Goal: Information Seeking & Learning: Learn about a topic

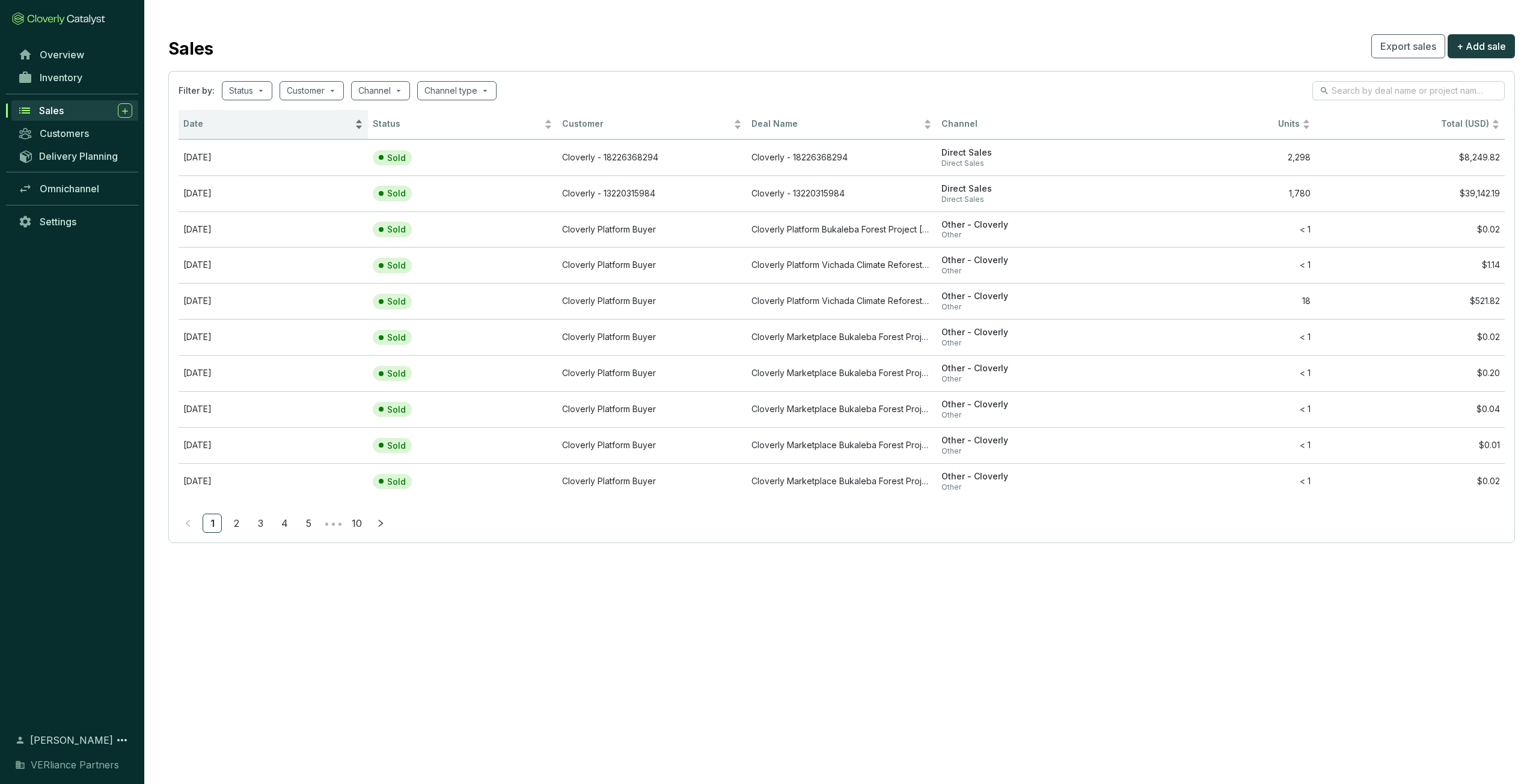
click at [218, 126] on span "Date" at bounding box center [268, 124] width 169 height 12
click at [221, 126] on span "Date" at bounding box center [268, 124] width 169 height 12
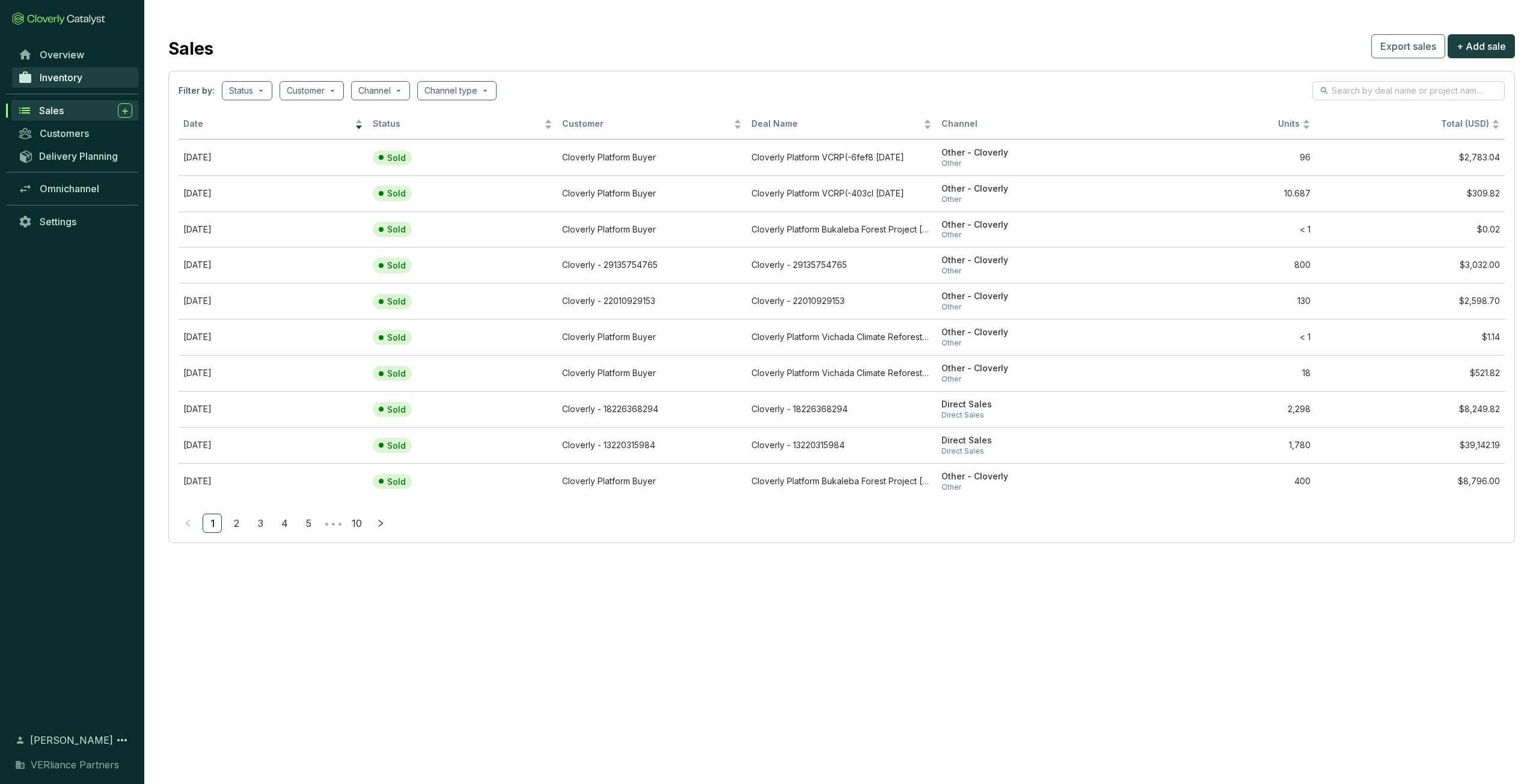
click at [77, 85] on link "Inventory" at bounding box center [74, 77] width 126 height 21
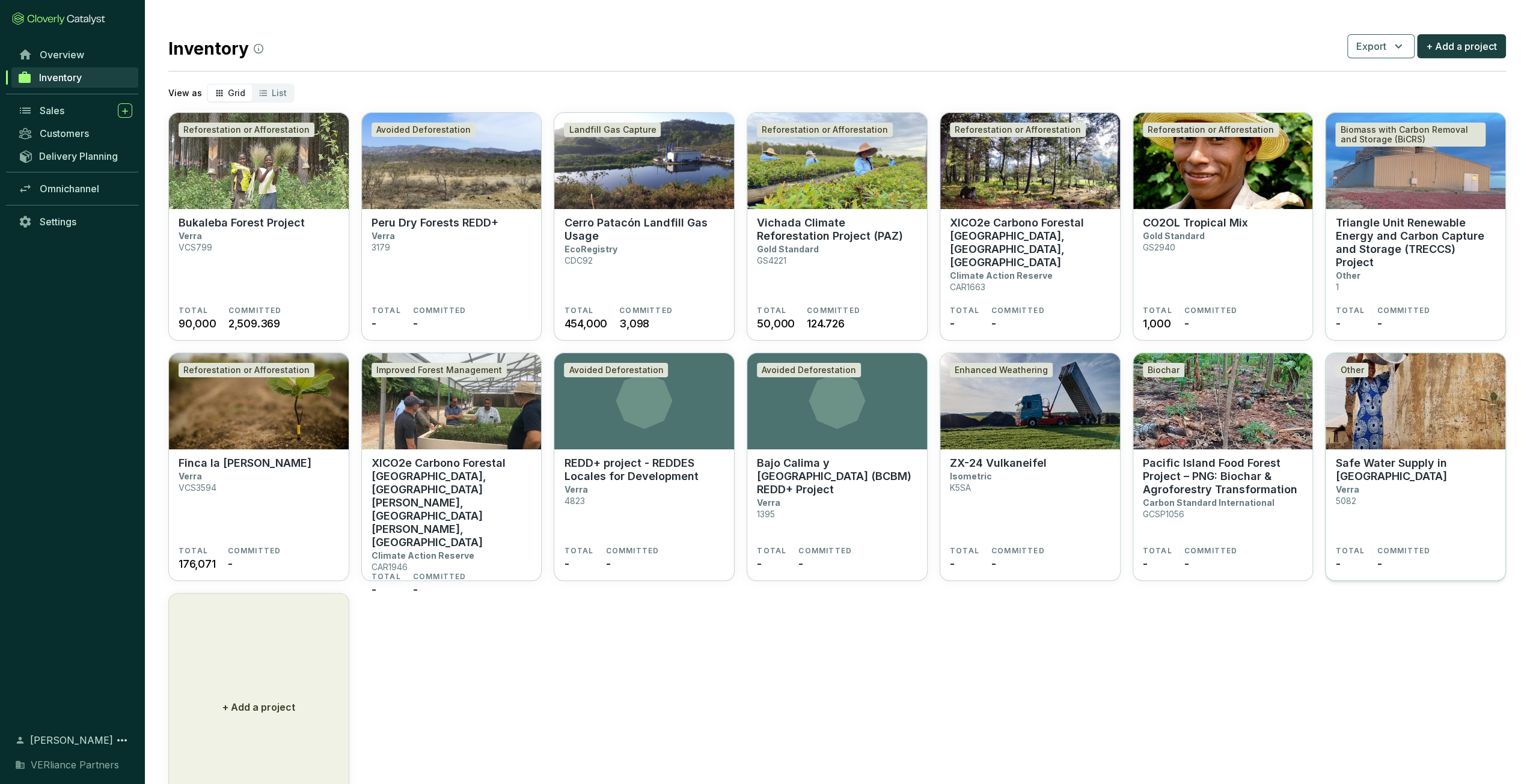
click at [1362, 479] on section "Safe Water Supply in Zambia Verra 5082" at bounding box center [1415, 501] width 161 height 89
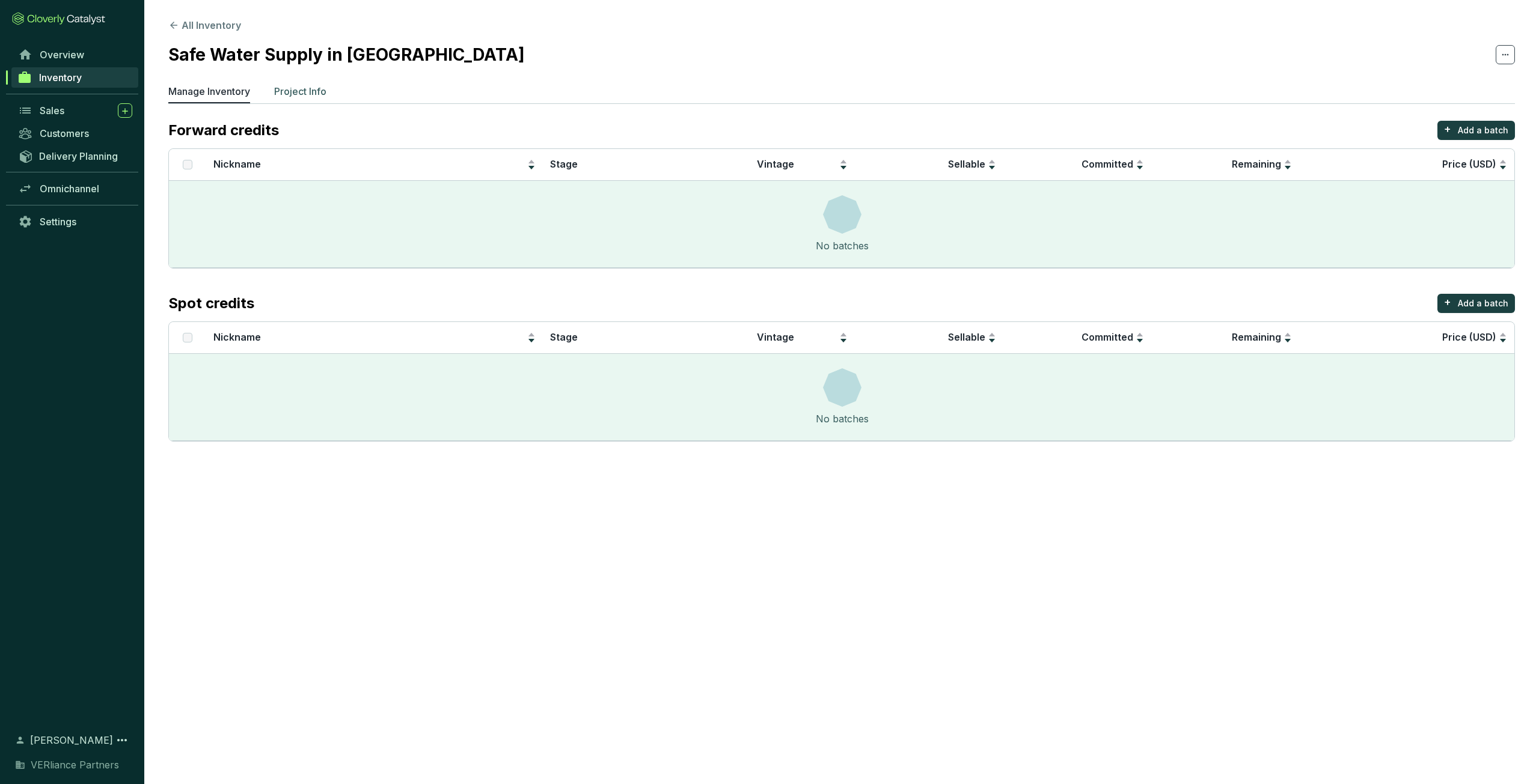
click at [296, 86] on p "Project Info" at bounding box center [300, 91] width 52 height 15
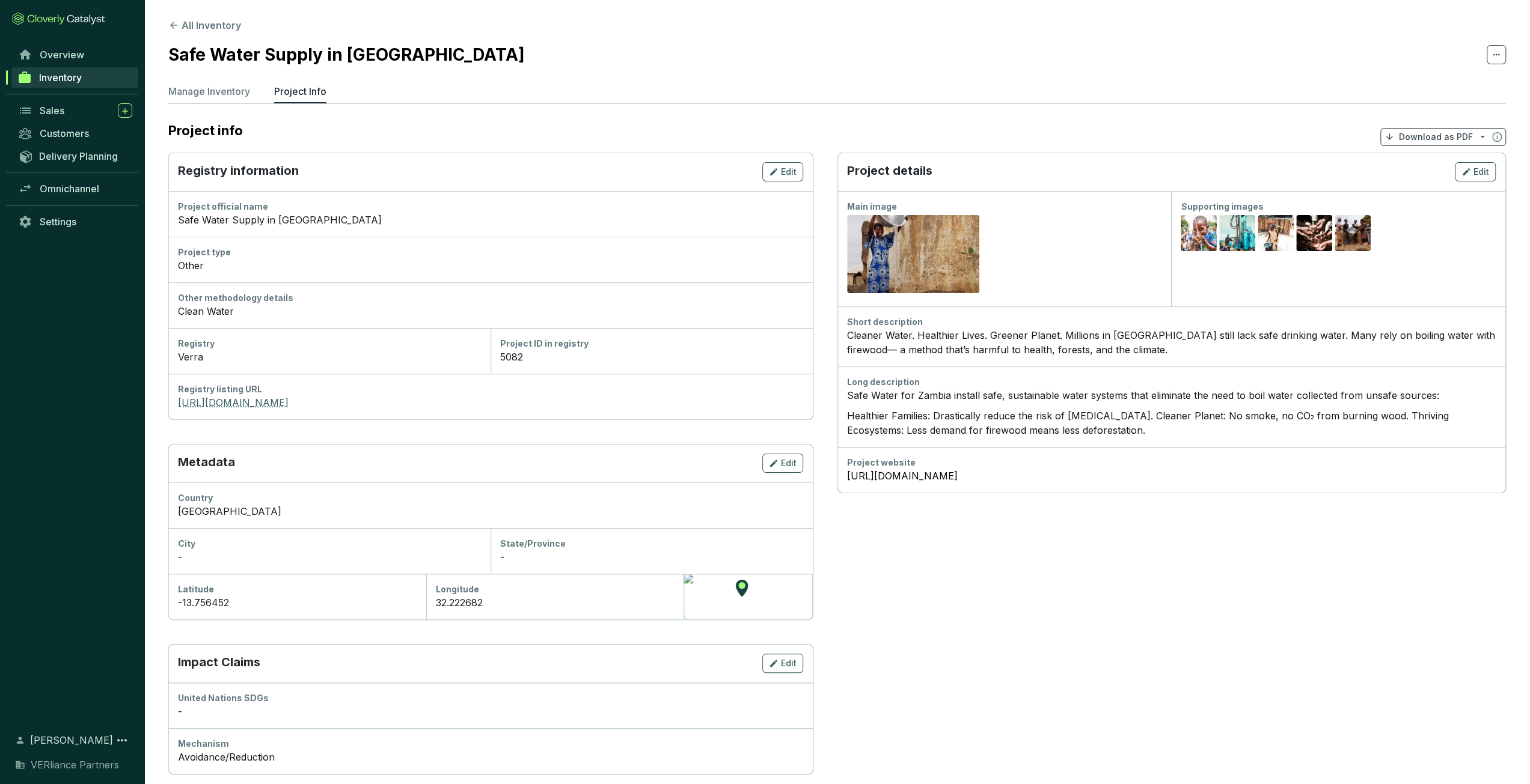
click at [307, 397] on link "https://registry.verra.org/app/projectDetail/VCS/5082" at bounding box center [491, 403] width 625 height 15
drag, startPoint x: 208, startPoint y: 91, endPoint x: 213, endPoint y: 80, distance: 12.1
click at [208, 91] on p "Manage Inventory" at bounding box center [209, 91] width 81 height 15
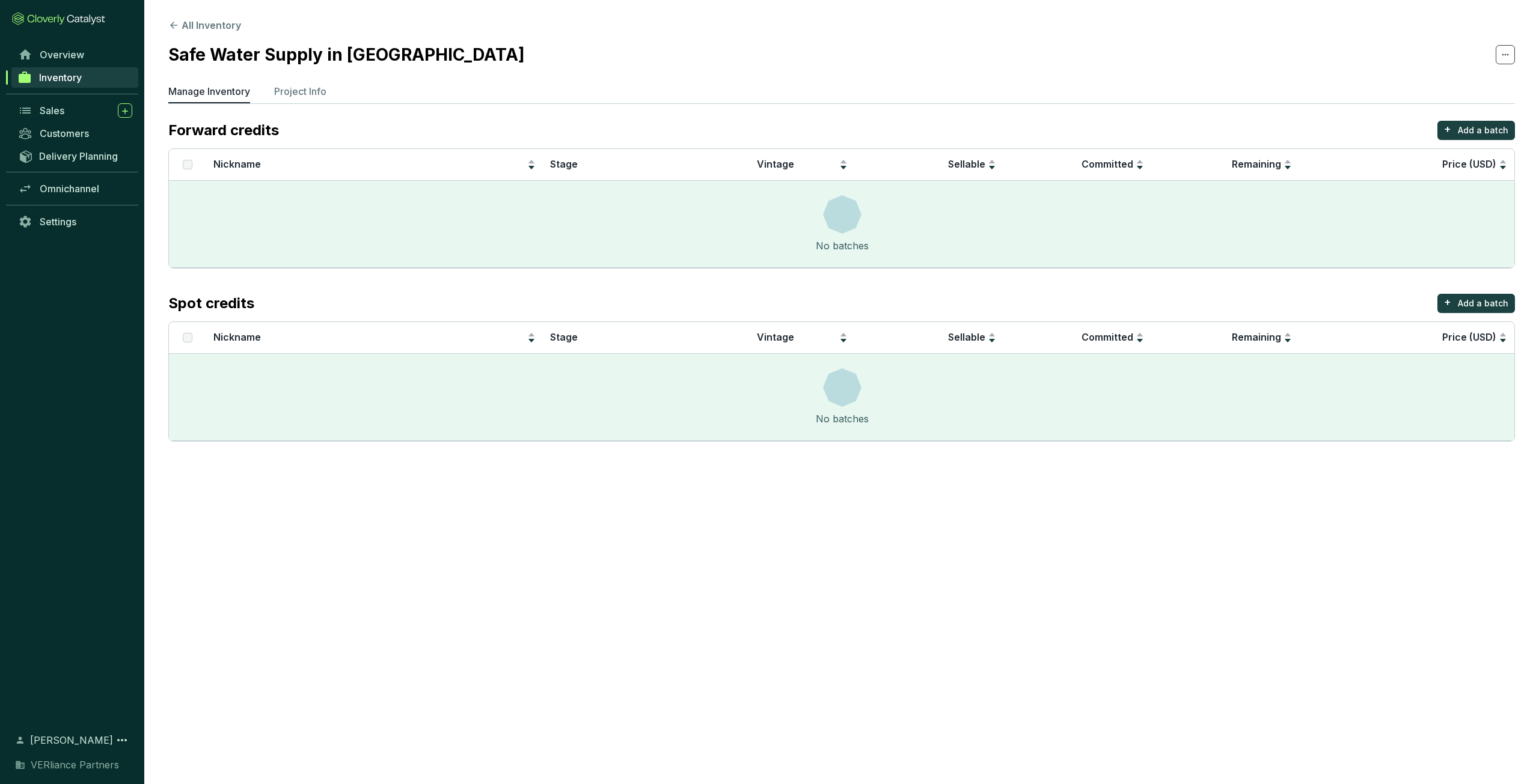
click at [223, 32] on section "All Inventory Safe Water Supply in Zambia Manage Inventory Project Info Forward…" at bounding box center [841, 232] width 1395 height 466
click at [223, 26] on button "All Inventory" at bounding box center [205, 24] width 73 height 15
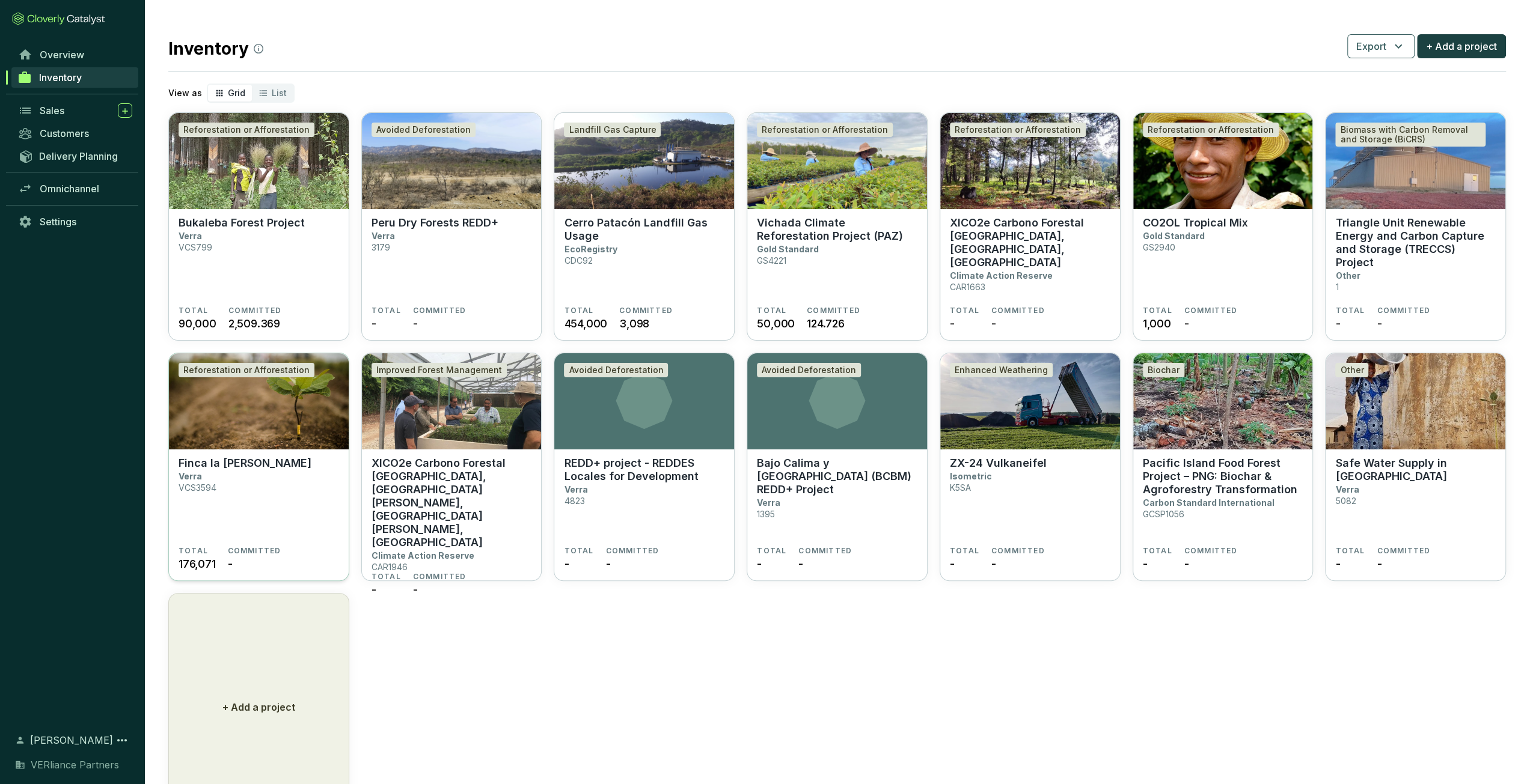
click at [272, 503] on section "Finca la Paz II Verra VCS3594" at bounding box center [259, 501] width 161 height 89
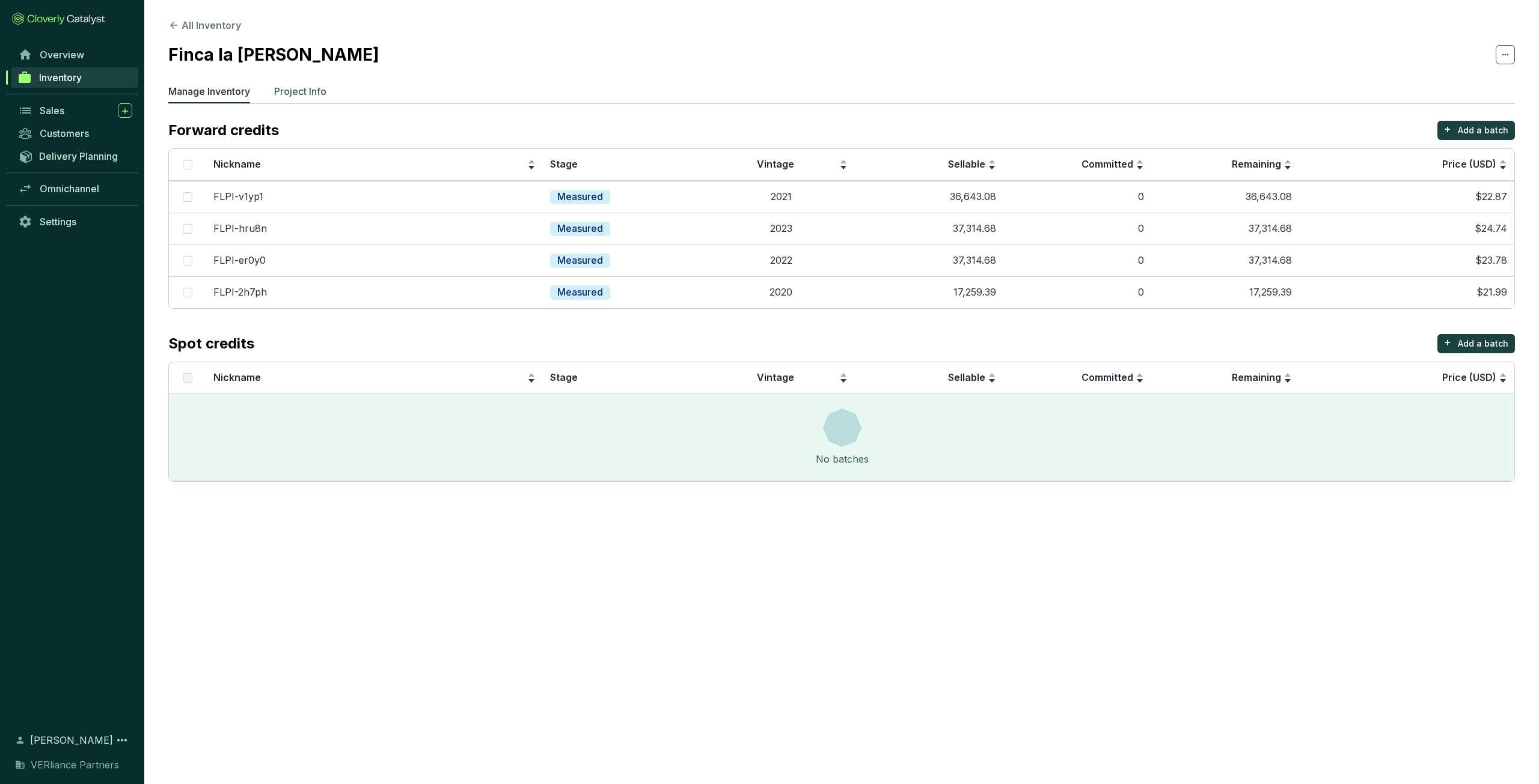
click at [315, 88] on p "Project Info" at bounding box center [300, 91] width 52 height 15
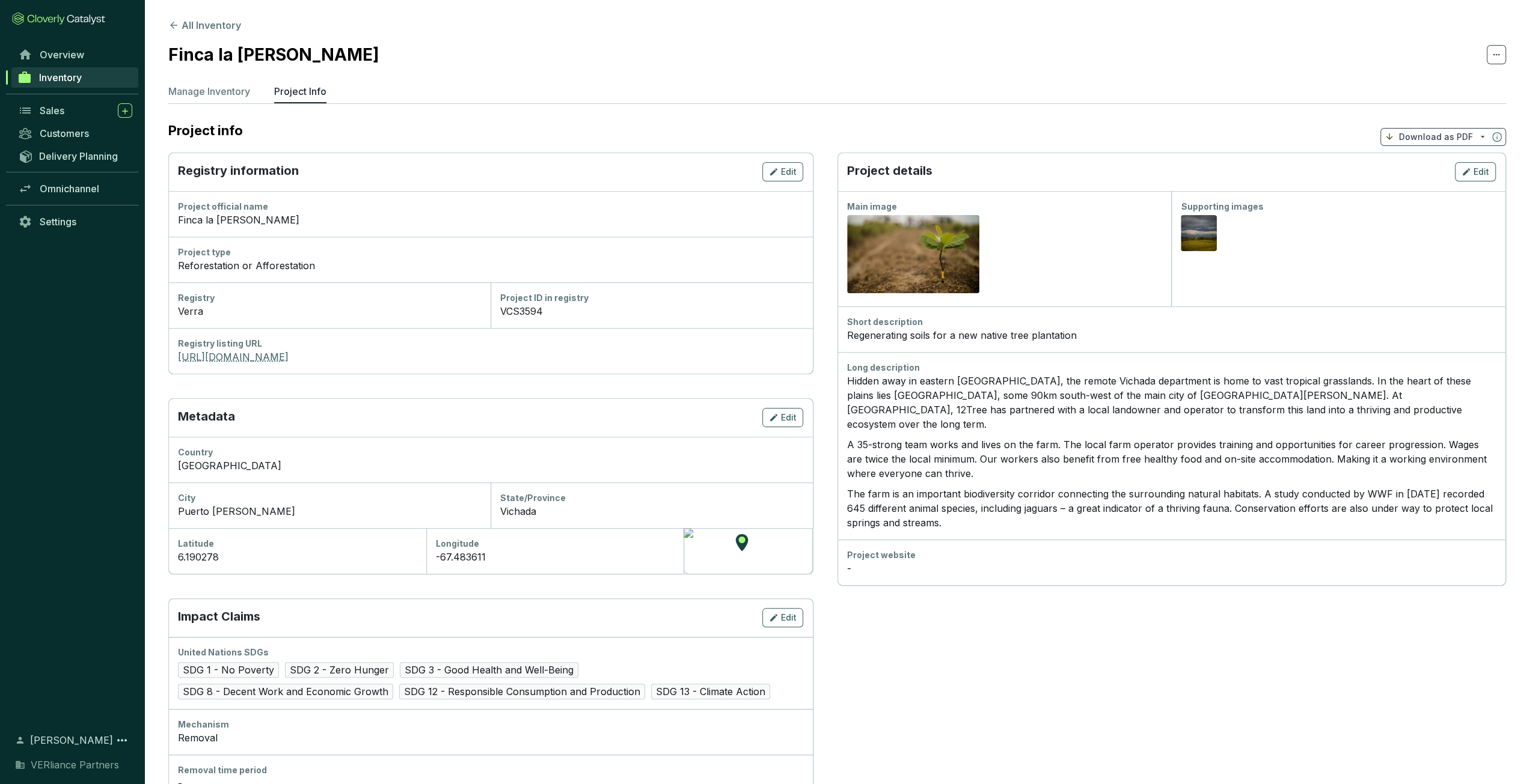
click at [279, 353] on link "[URL][DOMAIN_NAME]" at bounding box center [491, 357] width 625 height 15
click at [234, 30] on button "All Inventory" at bounding box center [205, 24] width 73 height 15
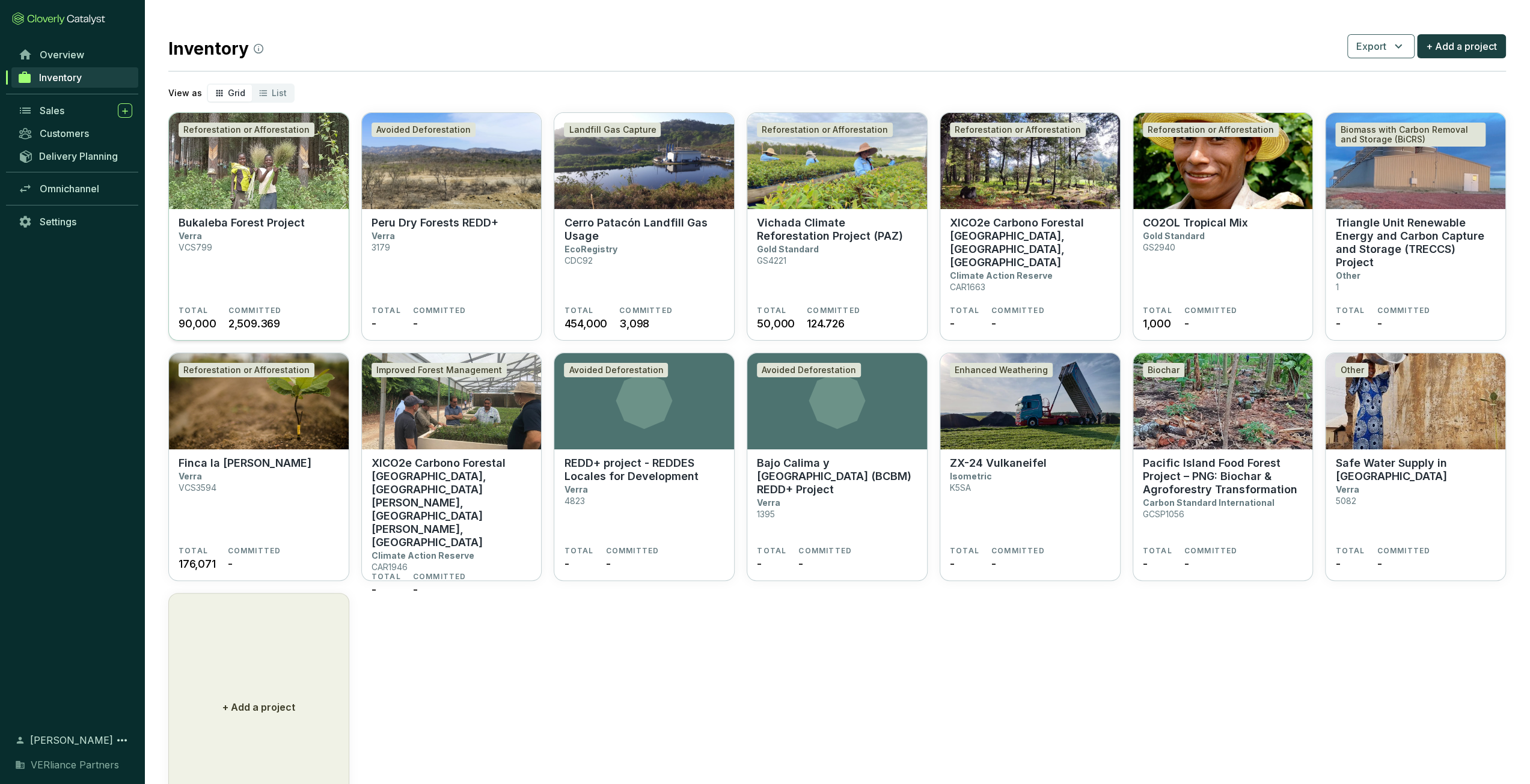
click at [219, 225] on p "Bukaleba Forest Project" at bounding box center [241, 222] width 126 height 13
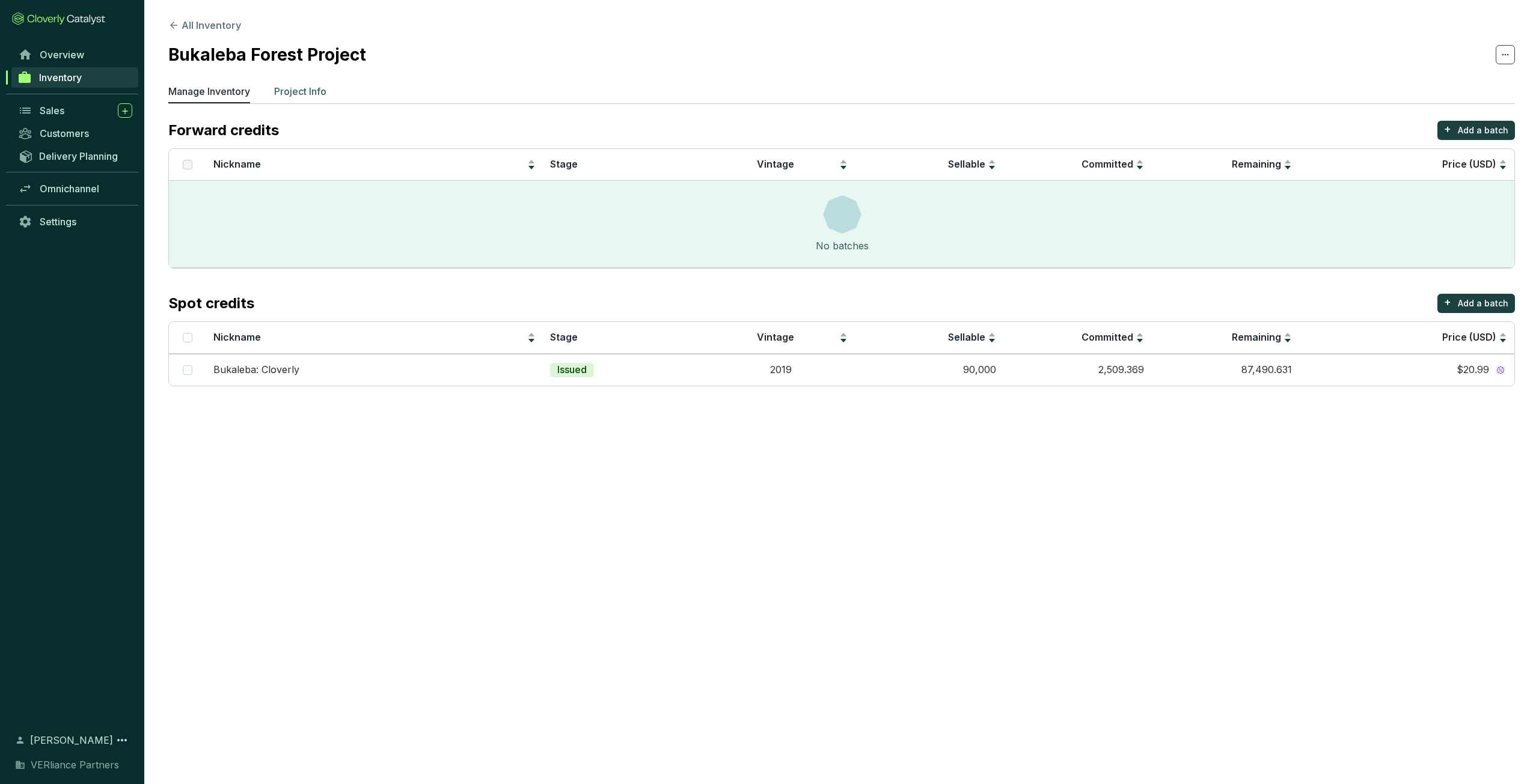
click at [292, 95] on p "Project Info" at bounding box center [300, 91] width 52 height 15
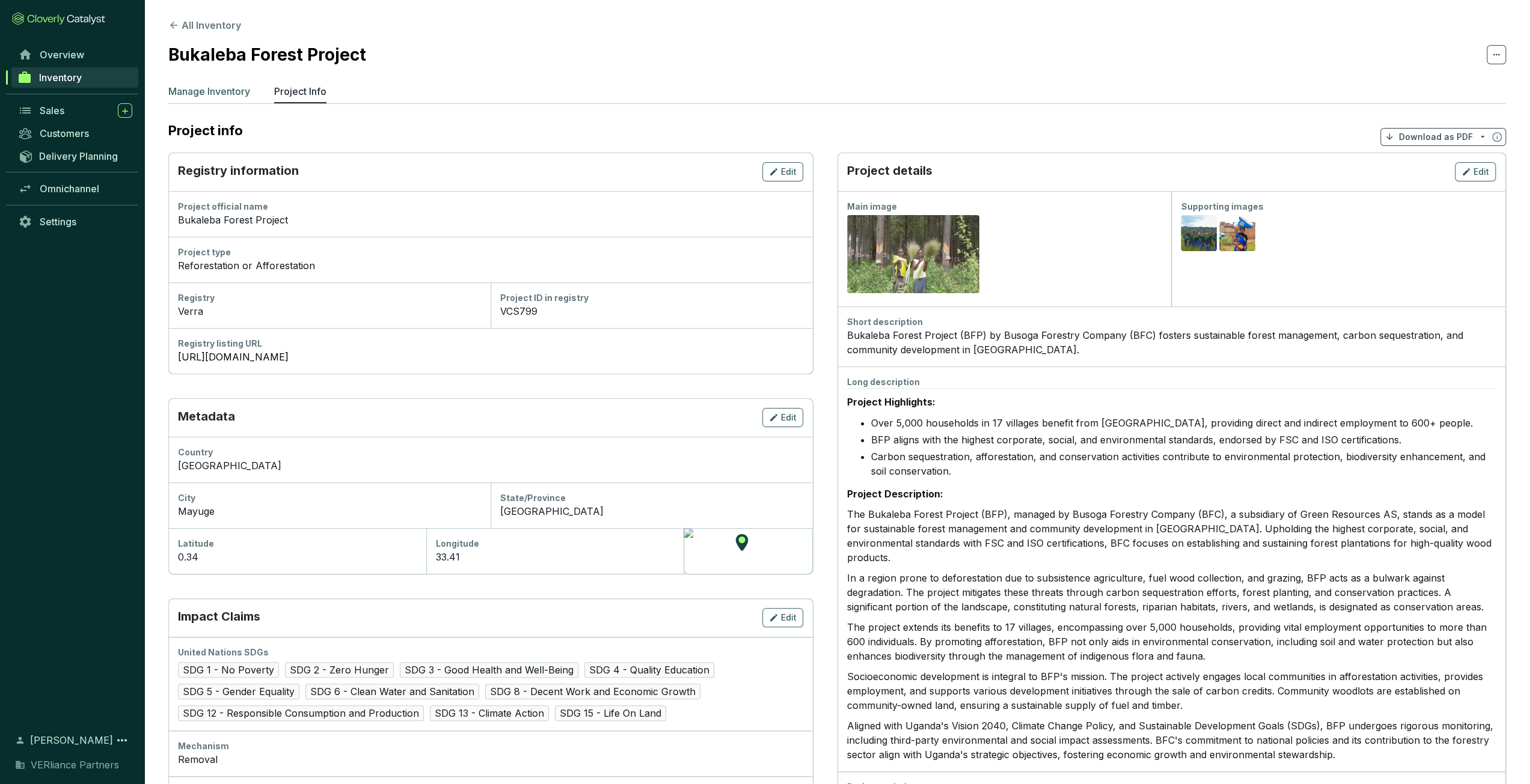
click at [226, 98] on p "Manage Inventory" at bounding box center [209, 91] width 81 height 15
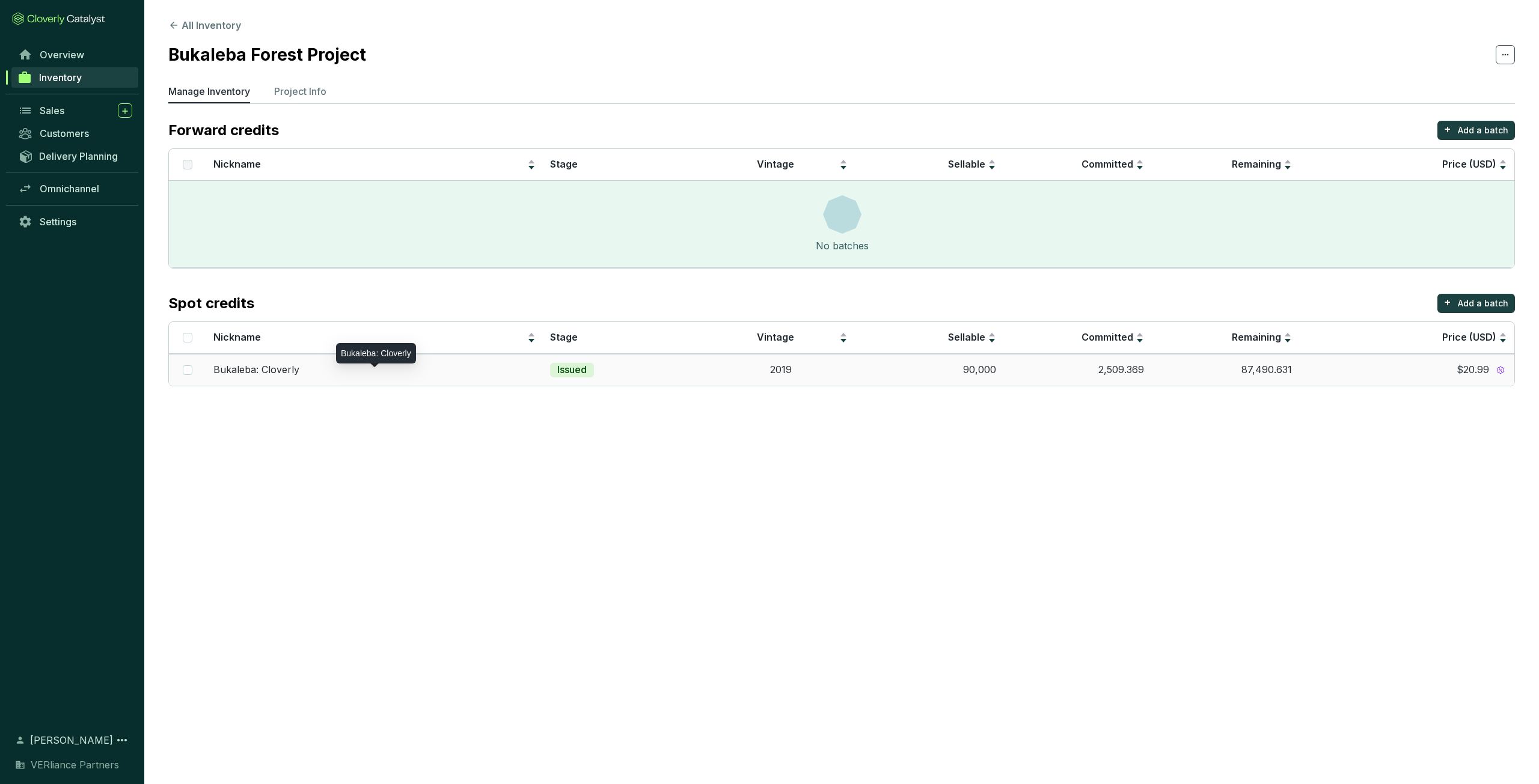
click at [530, 377] on div "Bukaleba: Cloverly" at bounding box center [374, 369] width 323 height 13
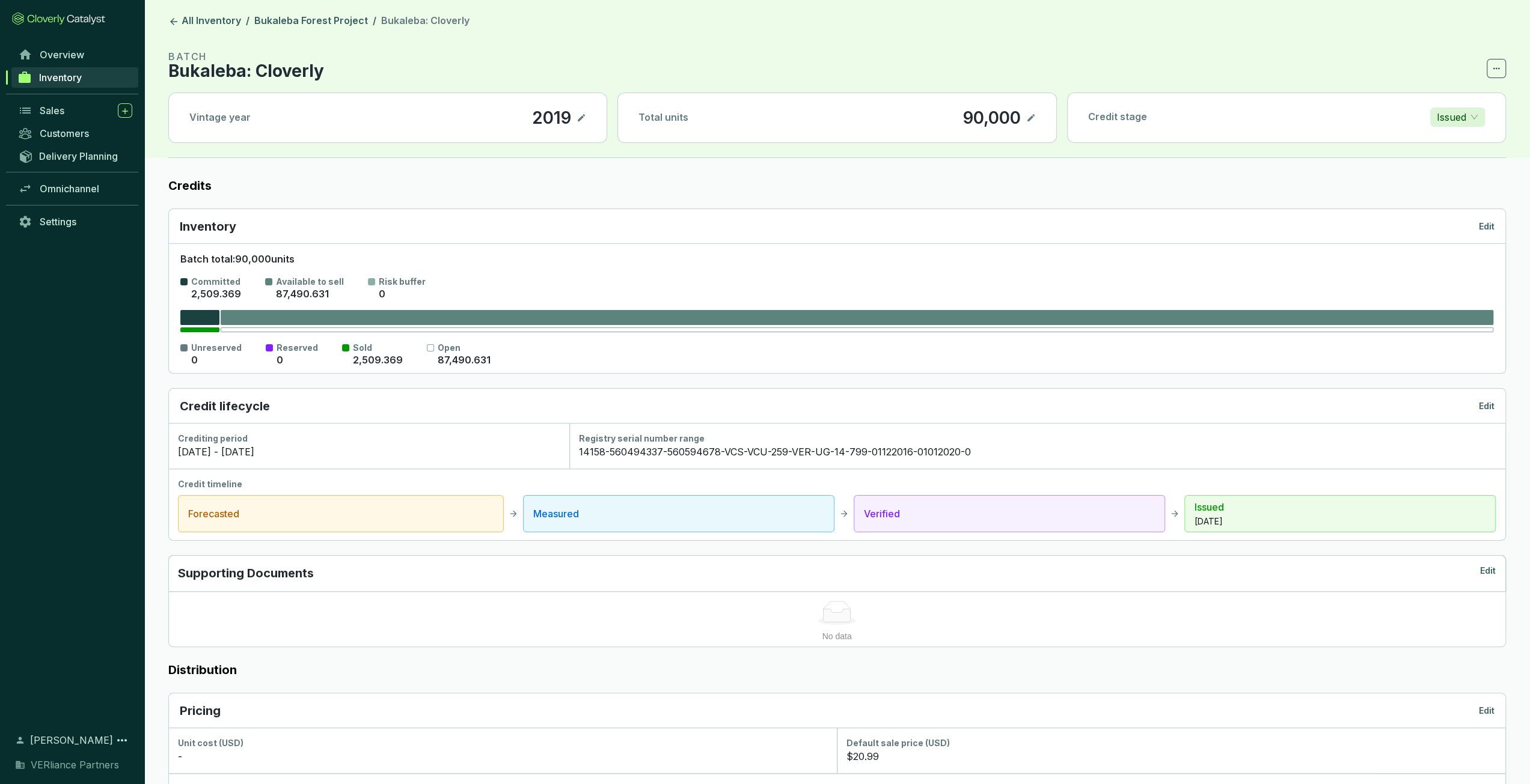
click at [86, 65] on div "Overview" at bounding box center [72, 54] width 144 height 23
click at [83, 55] on link "Overview" at bounding box center [74, 54] width 126 height 21
